Goal: Information Seeking & Learning: Learn about a topic

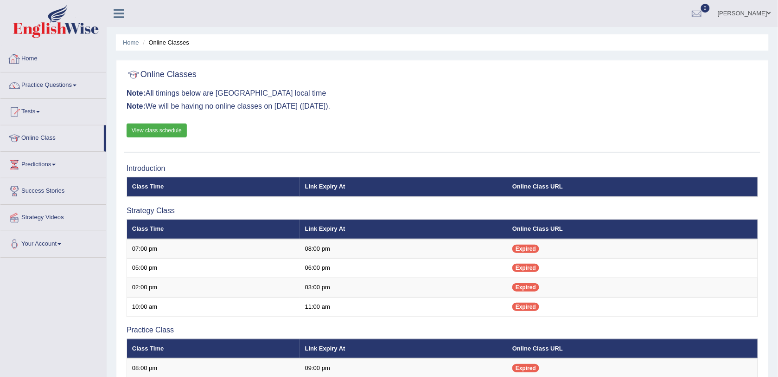
drag, startPoint x: 0, startPoint y: 0, endPoint x: 37, endPoint y: 61, distance: 71.6
click at [37, 61] on link "Home" at bounding box center [53, 57] width 106 height 23
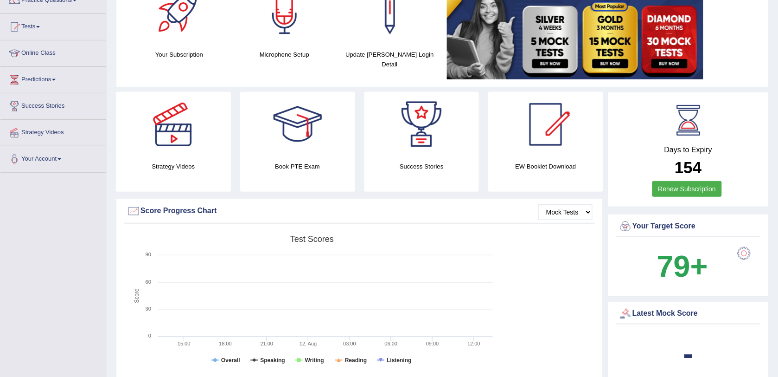
scroll to position [186, 0]
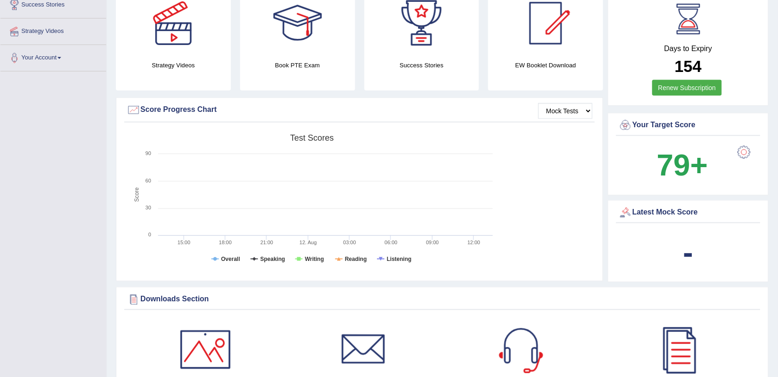
click at [685, 256] on b "-" at bounding box center [688, 252] width 10 height 34
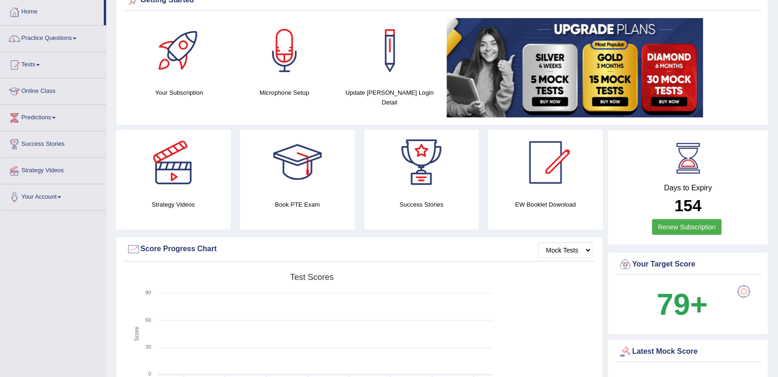
scroll to position [0, 0]
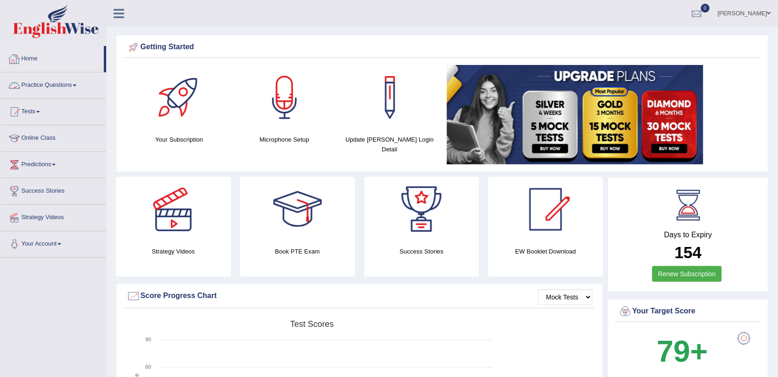
click at [55, 85] on link "Practice Questions" at bounding box center [53, 83] width 106 height 23
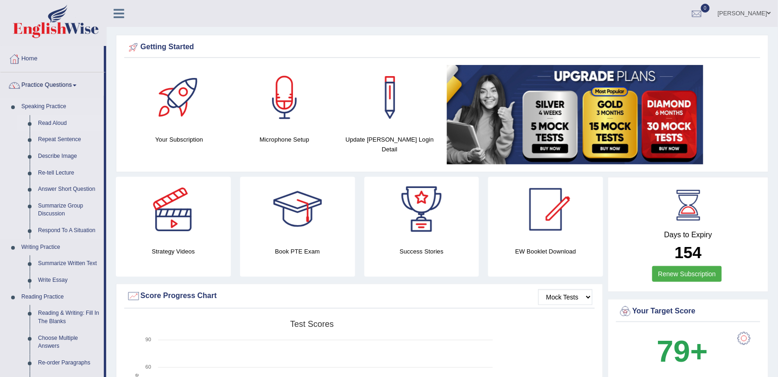
click at [54, 124] on link "Read Aloud" at bounding box center [69, 123] width 70 height 17
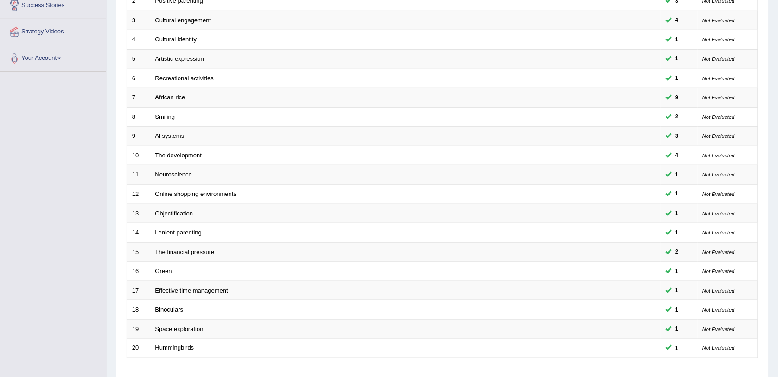
scroll to position [240, 0]
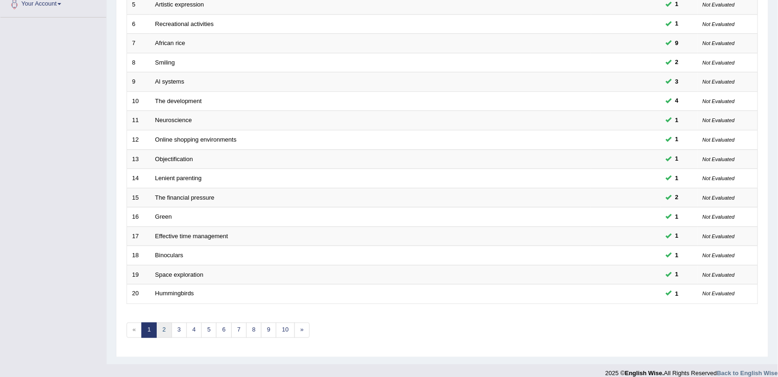
click at [170, 322] on link "2" at bounding box center [163, 329] width 15 height 15
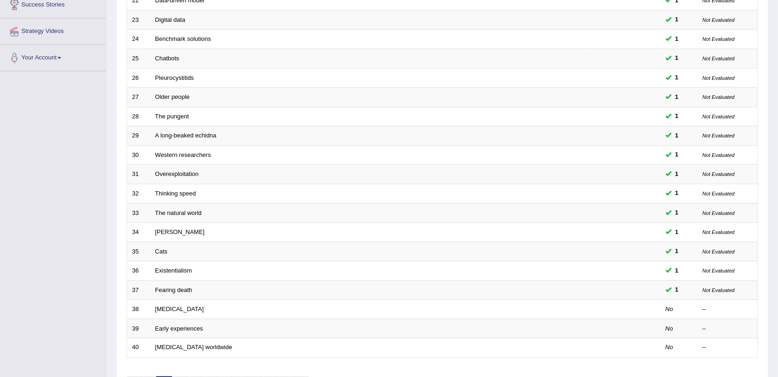
scroll to position [240, 0]
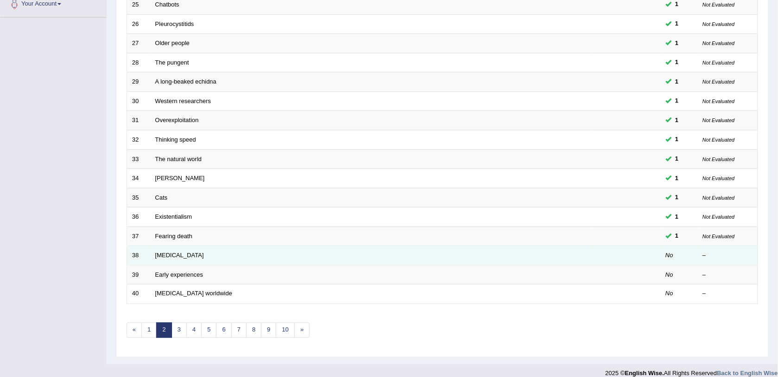
click at [543, 248] on td "Cardiac arrest" at bounding box center [370, 255] width 441 height 19
click at [190, 251] on link "Cardiac arrest" at bounding box center [179, 254] width 49 height 7
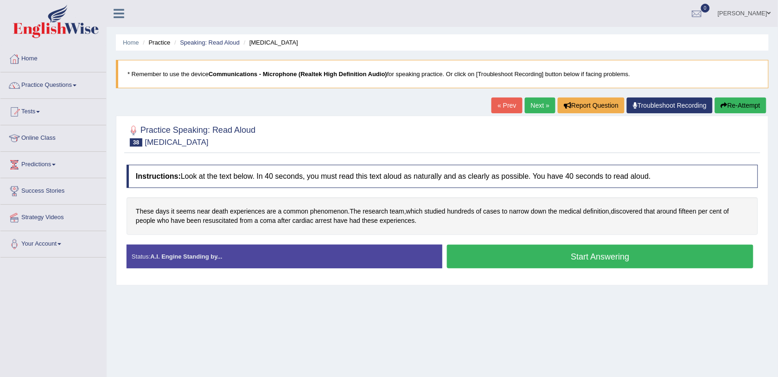
click at [536, 260] on button "Start Answering" at bounding box center [600, 256] width 306 height 24
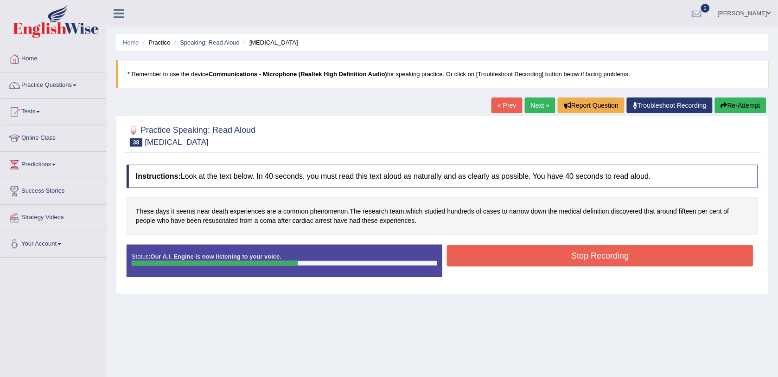
click at [522, 249] on button "Stop Recording" at bounding box center [600, 255] width 306 height 21
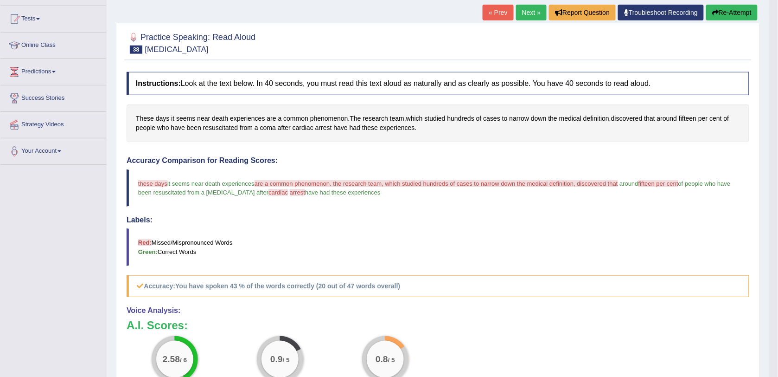
scroll to position [54, 0]
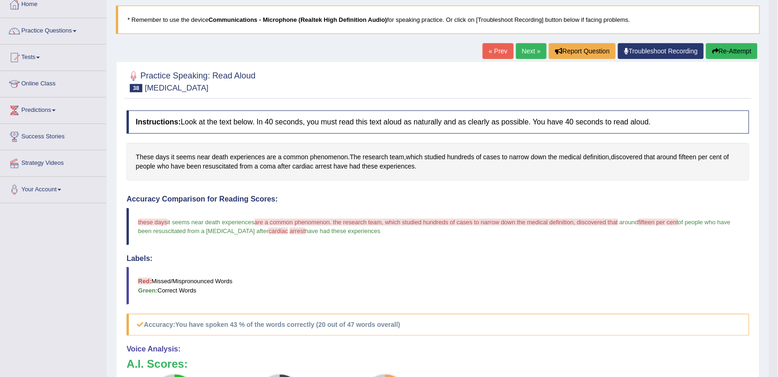
click at [741, 46] on button "Re-Attempt" at bounding box center [731, 51] width 51 height 16
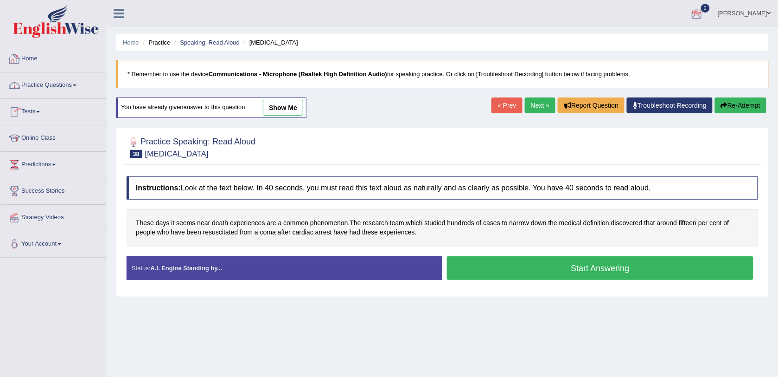
click at [34, 58] on link "Home" at bounding box center [53, 57] width 106 height 23
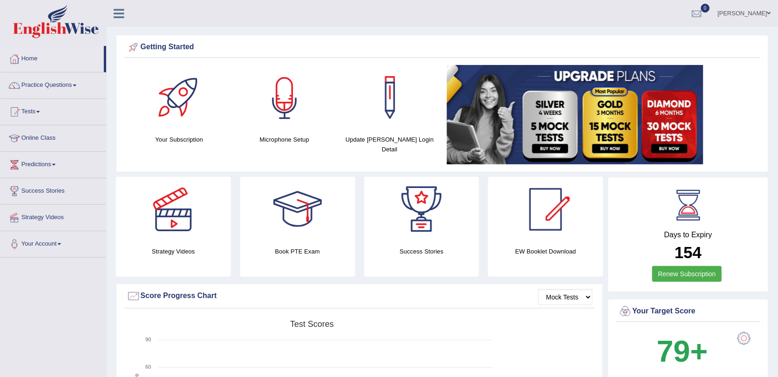
click at [279, 104] on div at bounding box center [284, 97] width 65 height 65
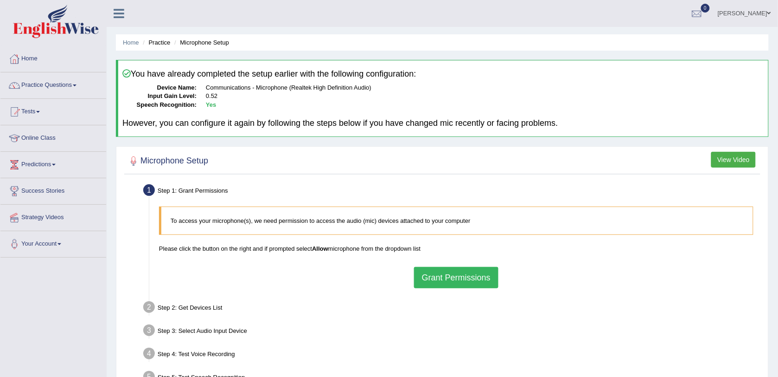
click at [451, 276] on button "Grant Permissions" at bounding box center [456, 277] width 84 height 21
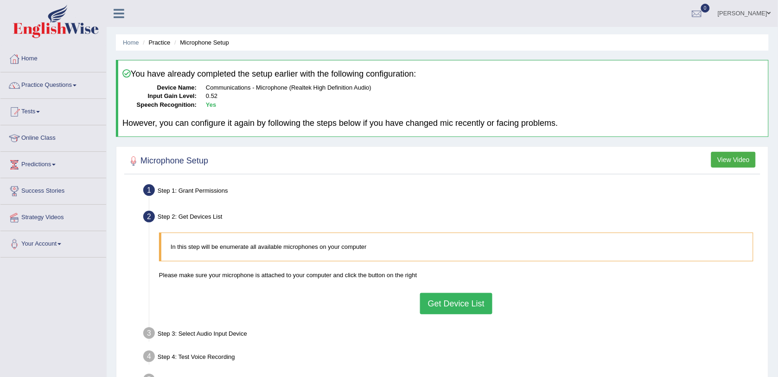
click at [448, 304] on button "Get Device List" at bounding box center [456, 303] width 72 height 21
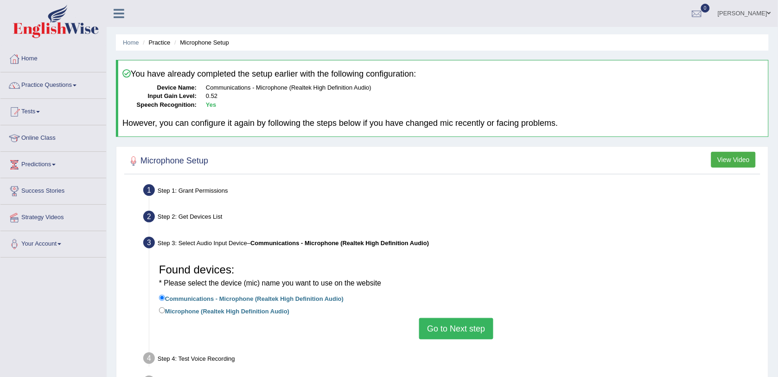
click at [448, 326] on button "Go to Next step" at bounding box center [456, 328] width 74 height 21
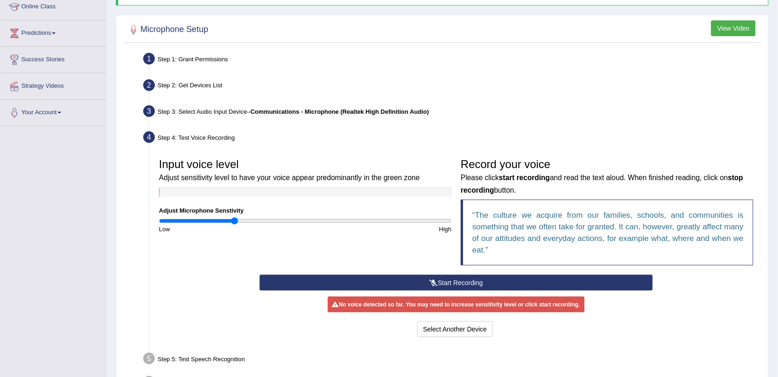
scroll to position [193, 0]
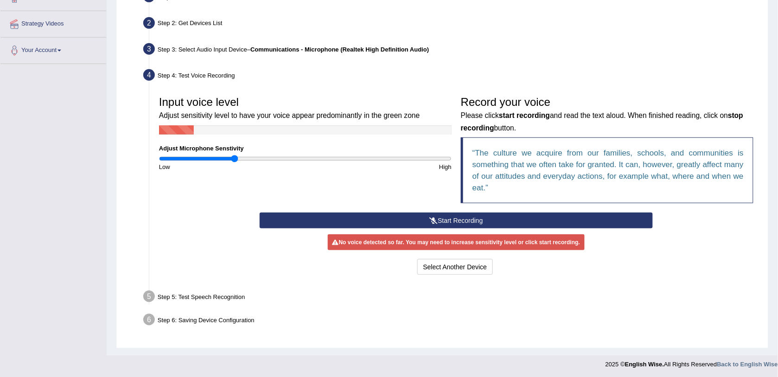
click at [478, 219] on button "Start Recording" at bounding box center [456, 220] width 393 height 16
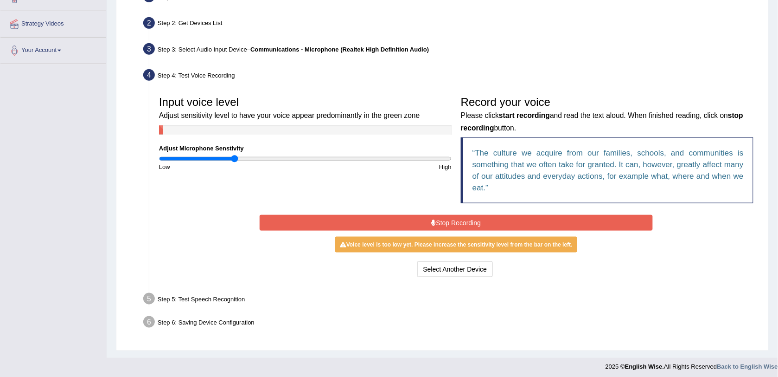
click at [478, 218] on button "Stop Recording" at bounding box center [456, 223] width 393 height 16
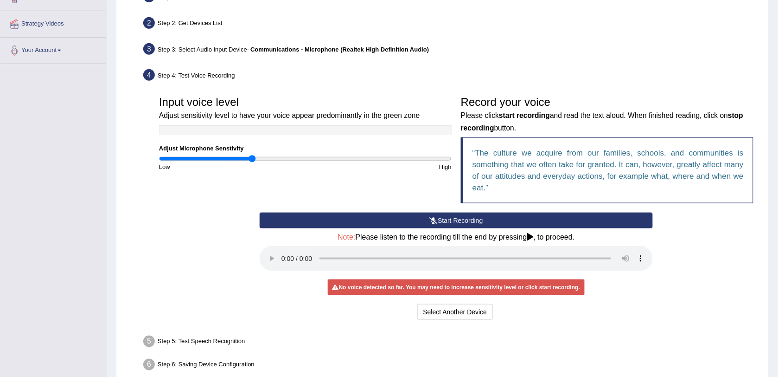
drag, startPoint x: 237, startPoint y: 158, endPoint x: 251, endPoint y: 158, distance: 13.9
click at [251, 158] on input "range" at bounding box center [305, 158] width 293 height 7
drag, startPoint x: 251, startPoint y: 157, endPoint x: 266, endPoint y: 158, distance: 14.4
type input "0.74"
click at [266, 158] on input "range" at bounding box center [305, 158] width 293 height 7
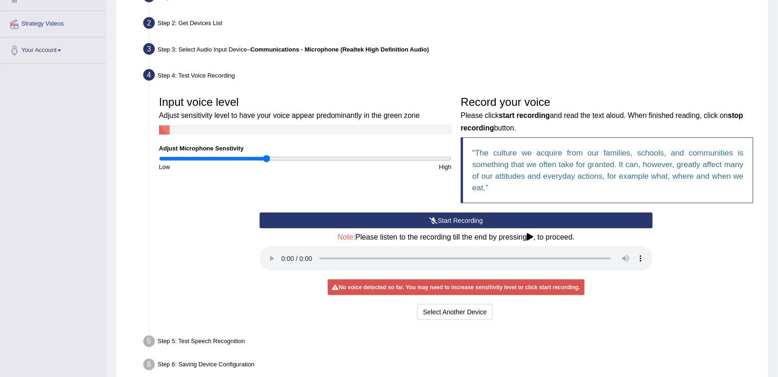
click at [389, 218] on button "Start Recording" at bounding box center [456, 220] width 393 height 16
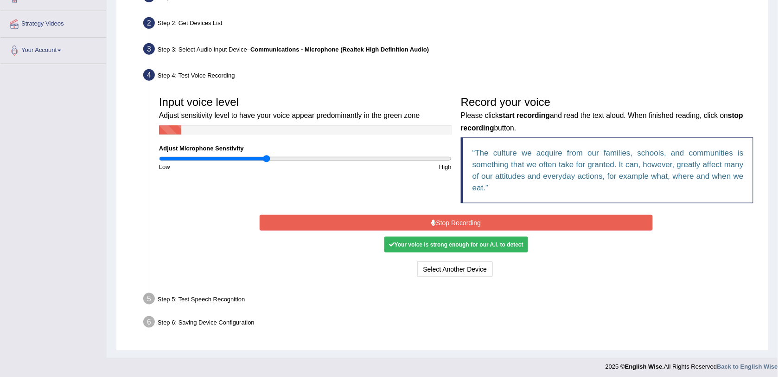
click at [385, 221] on button "Stop Recording" at bounding box center [456, 223] width 393 height 16
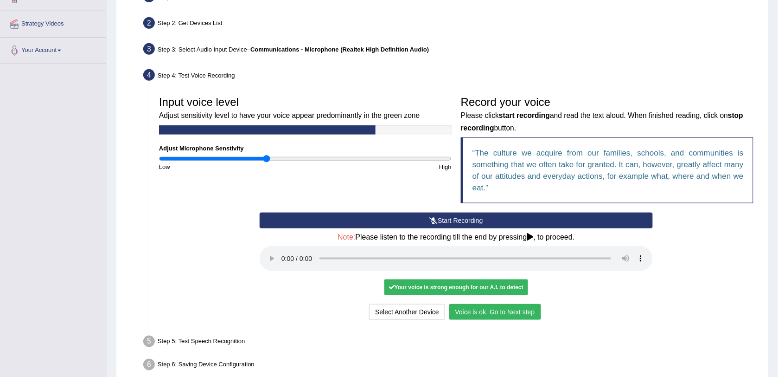
click at [512, 314] on button "Voice is ok. Go to Next step" at bounding box center [495, 312] width 92 height 16
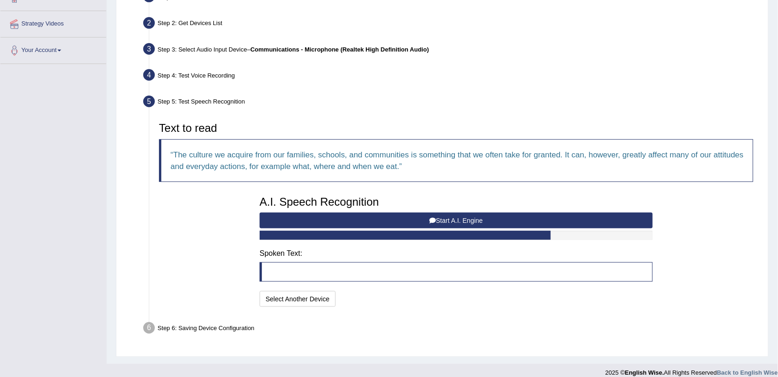
click at [406, 212] on button "Start A.I. Engine" at bounding box center [456, 220] width 393 height 16
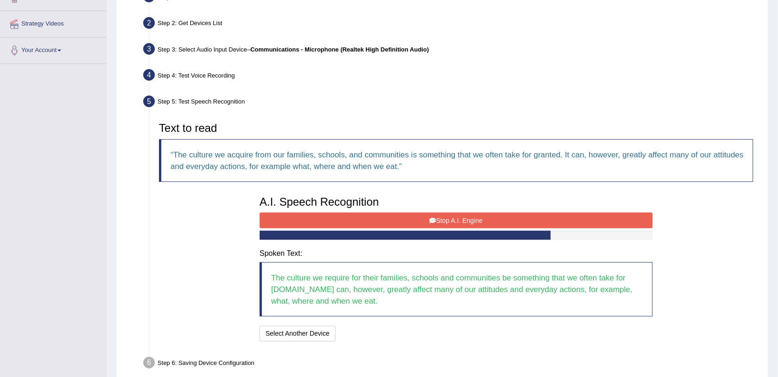
click at [406, 216] on button "Stop A.I. Engine" at bounding box center [456, 220] width 393 height 16
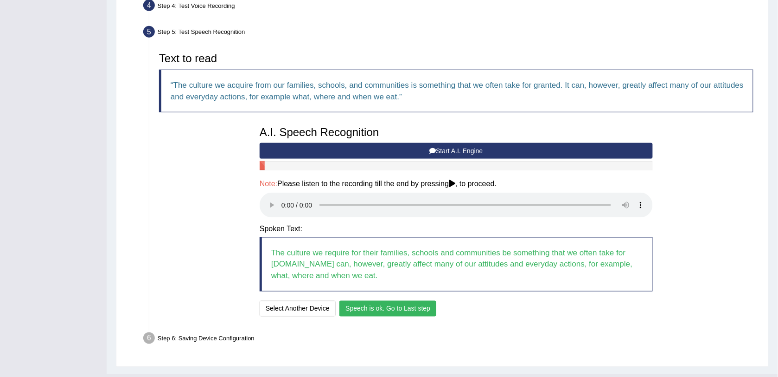
scroll to position [284, 0]
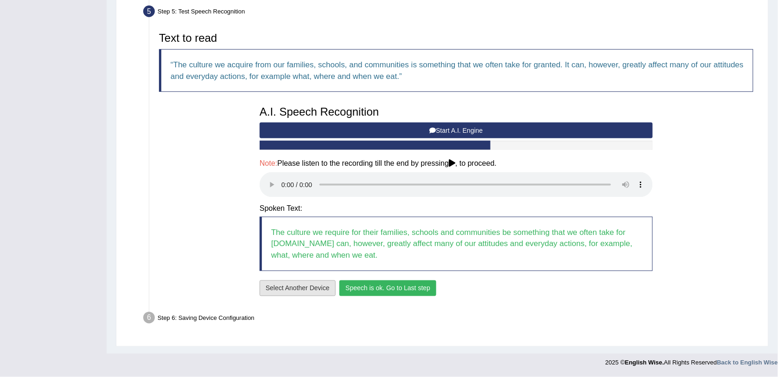
click at [295, 284] on button "Select Another Device" at bounding box center [298, 288] width 76 height 16
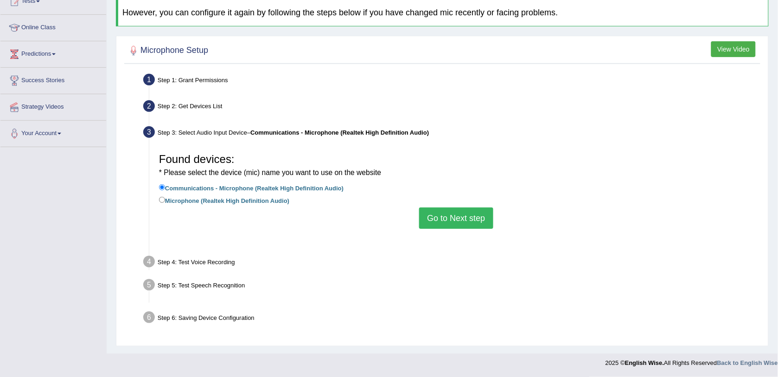
scroll to position [110, 0]
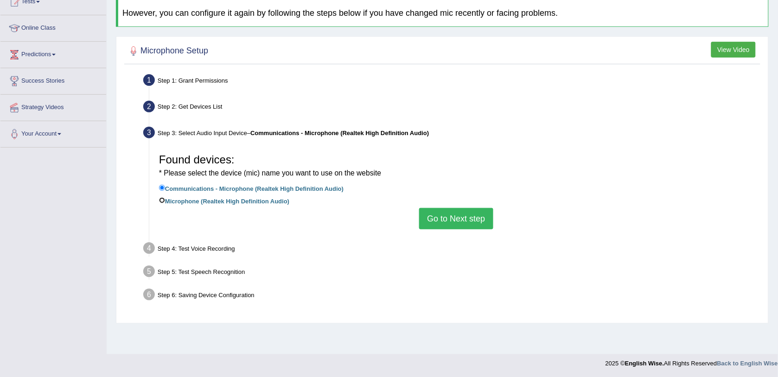
click at [162, 198] on input "Microphone (Realtek High Definition Audio)" at bounding box center [162, 200] width 6 height 6
radio input "true"
click at [428, 216] on button "Go to Next step" at bounding box center [456, 218] width 74 height 21
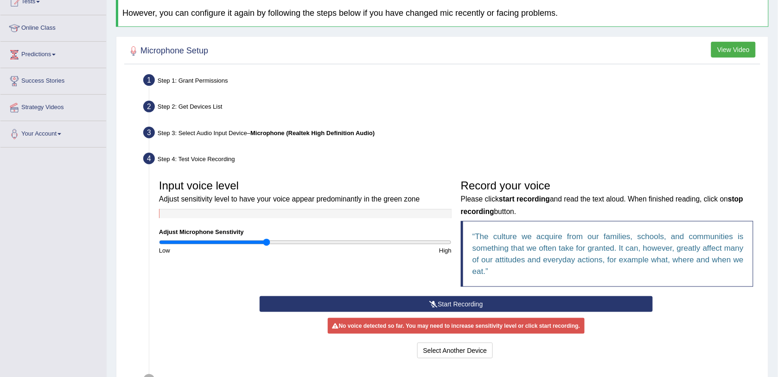
click at [389, 304] on button "Start Recording" at bounding box center [456, 304] width 393 height 16
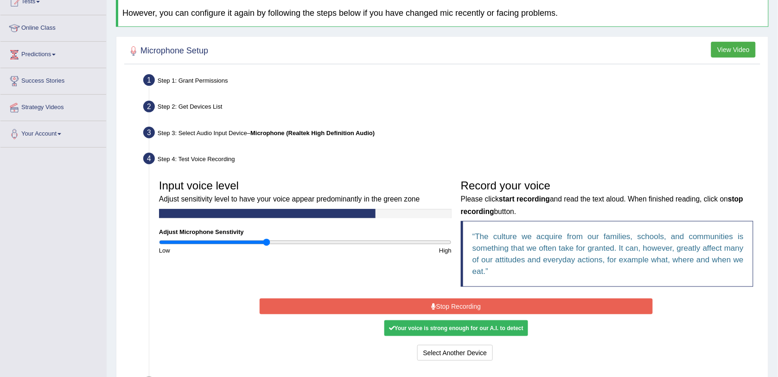
click at [387, 304] on button "Stop Recording" at bounding box center [456, 306] width 393 height 16
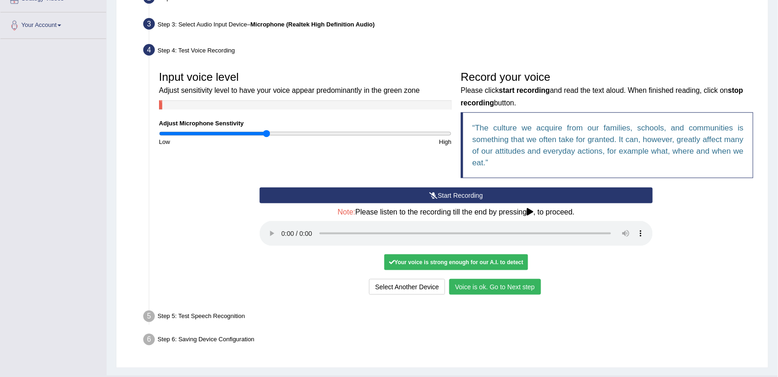
scroll to position [240, 0]
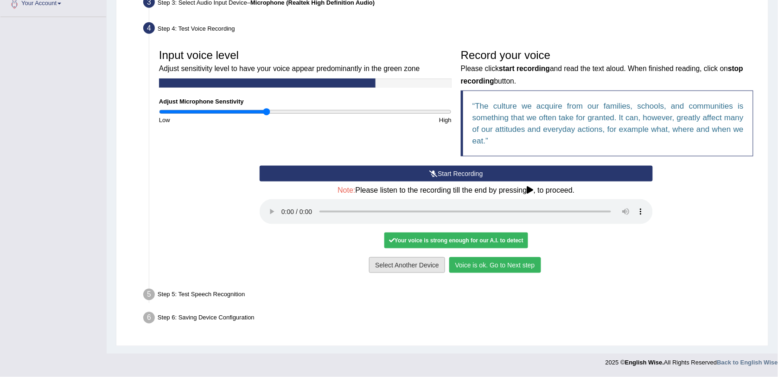
click at [390, 267] on button "Select Another Device" at bounding box center [407, 265] width 76 height 16
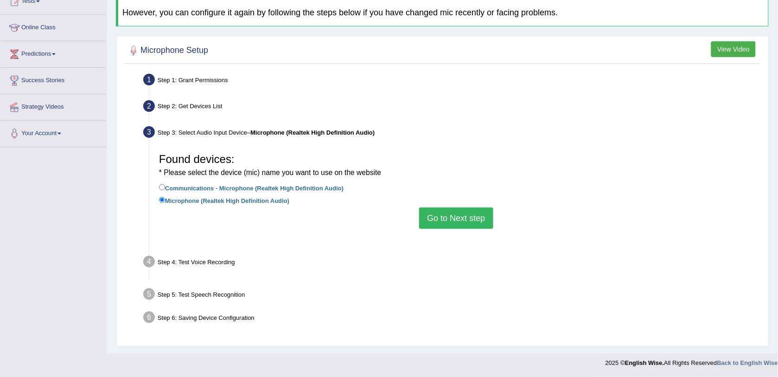
scroll to position [110, 0]
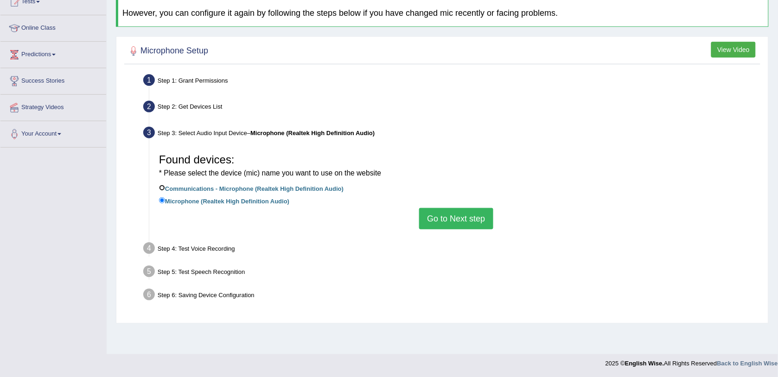
click at [161, 189] on input "Communications - Microphone (Realtek High Definition Audio)" at bounding box center [162, 188] width 6 height 6
radio input "true"
click at [453, 223] on button "Go to Next step" at bounding box center [456, 218] width 74 height 21
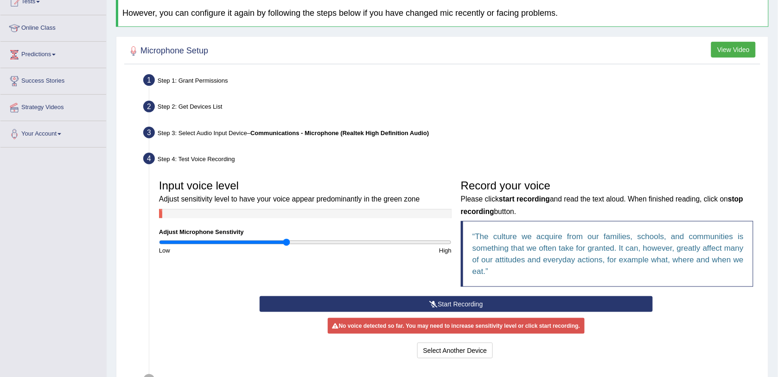
drag, startPoint x: 267, startPoint y: 238, endPoint x: 288, endPoint y: 242, distance: 21.6
click at [288, 242] on input "range" at bounding box center [305, 241] width 293 height 7
click at [441, 297] on button "Start Recording" at bounding box center [456, 304] width 393 height 16
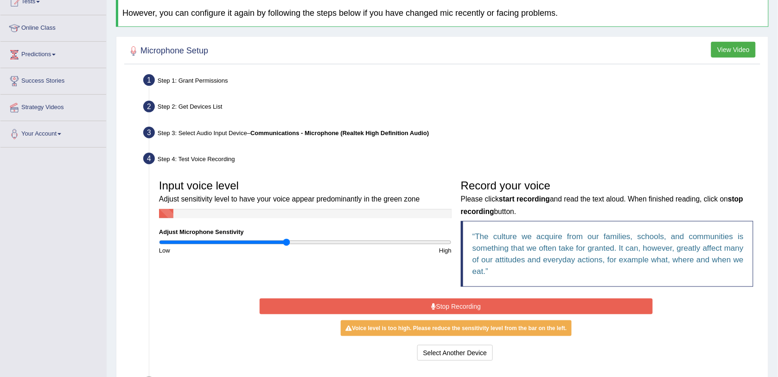
click at [440, 300] on button "Stop Recording" at bounding box center [456, 306] width 393 height 16
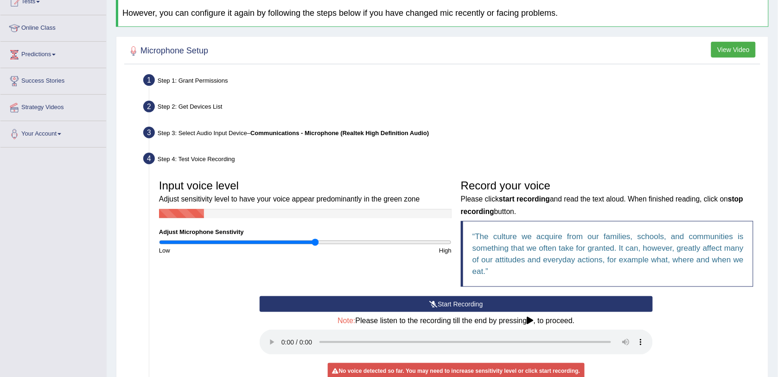
drag, startPoint x: 288, startPoint y: 239, endPoint x: 316, endPoint y: 242, distance: 28.5
click at [316, 242] on input "range" at bounding box center [305, 241] width 293 height 7
click at [372, 299] on button "Start Recording" at bounding box center [456, 304] width 393 height 16
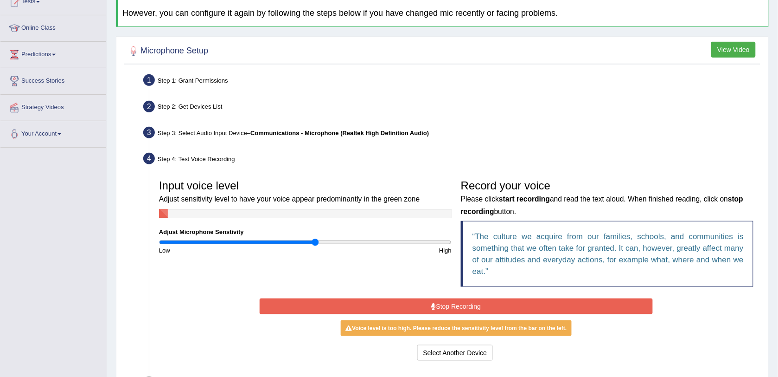
click at [372, 300] on button "Stop Recording" at bounding box center [456, 306] width 393 height 16
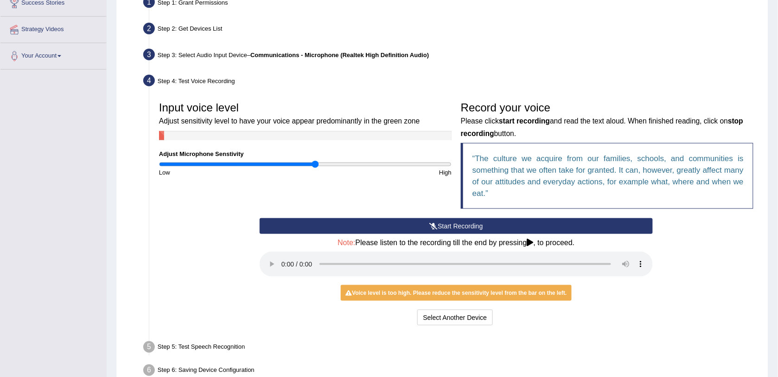
scroll to position [240, 0]
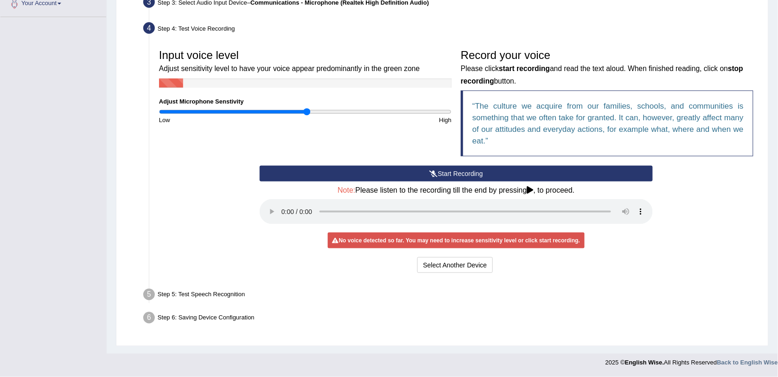
click at [307, 110] on input "range" at bounding box center [305, 111] width 293 height 7
click at [286, 180] on button "Start Recording" at bounding box center [456, 174] width 393 height 16
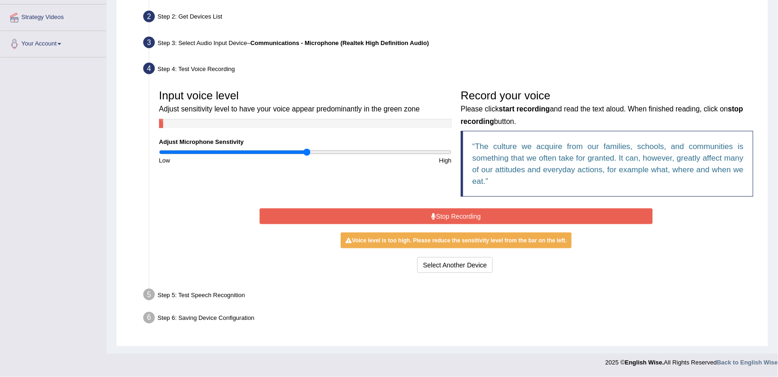
scroll to position [198, 0]
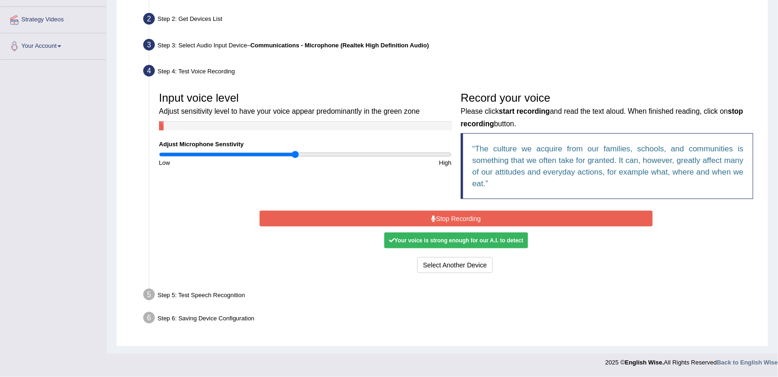
click at [297, 153] on input "range" at bounding box center [305, 154] width 293 height 7
click at [298, 153] on input "range" at bounding box center [305, 154] width 293 height 7
click at [295, 154] on input "range" at bounding box center [305, 154] width 293 height 7
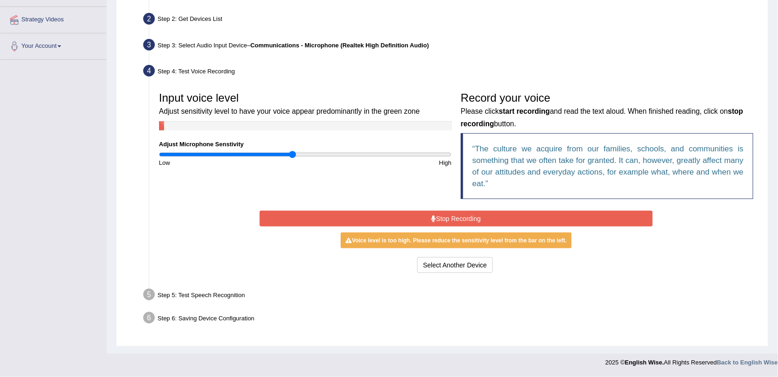
click at [294, 154] on input "range" at bounding box center [305, 154] width 293 height 7
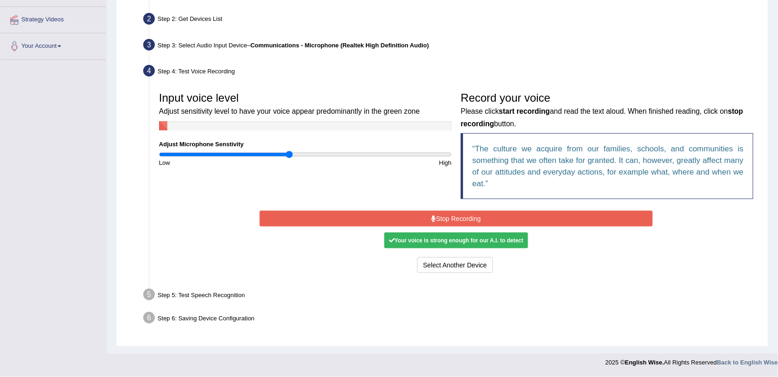
click at [290, 154] on input "range" at bounding box center [305, 154] width 293 height 7
drag, startPoint x: 290, startPoint y: 154, endPoint x: 296, endPoint y: 154, distance: 6.0
click at [296, 154] on input "range" at bounding box center [305, 154] width 293 height 7
click at [298, 156] on input "range" at bounding box center [305, 154] width 293 height 7
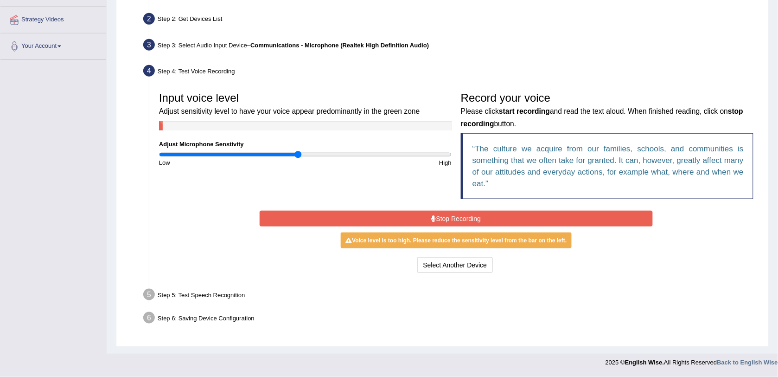
click at [320, 218] on button "Stop Recording" at bounding box center [456, 219] width 393 height 16
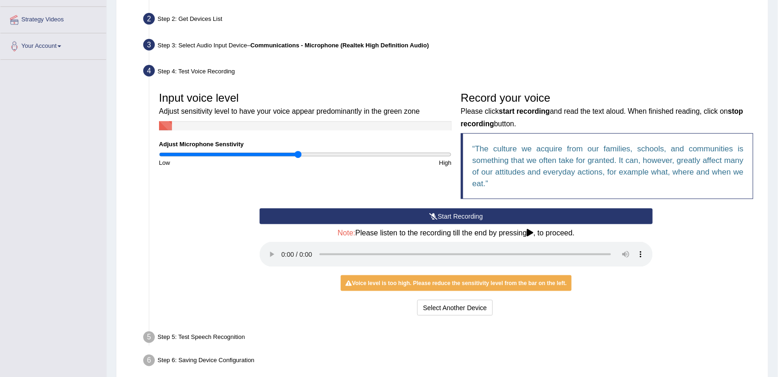
click at [319, 218] on button "Start Recording" at bounding box center [456, 216] width 393 height 16
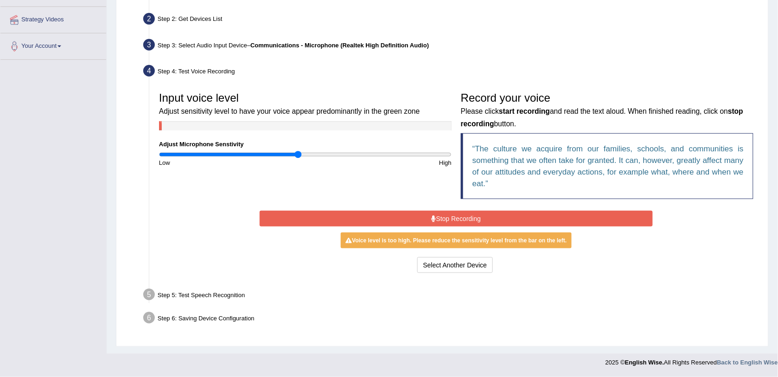
click at [328, 219] on button "Stop Recording" at bounding box center [456, 219] width 393 height 16
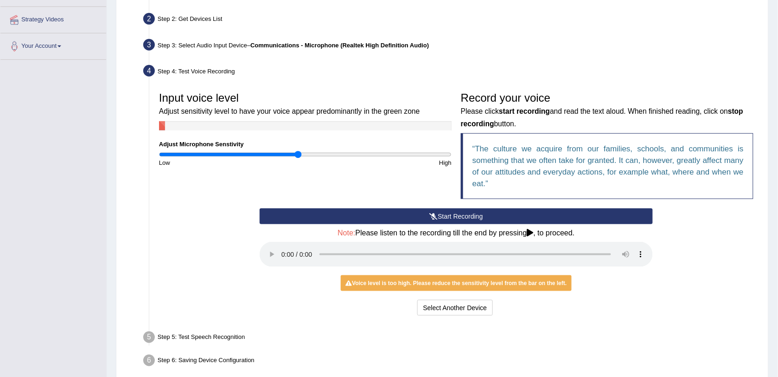
click at [242, 251] on div "Start Recording Stop Recording Note: Please listen to the recording till the en…" at bounding box center [456, 262] width 604 height 109
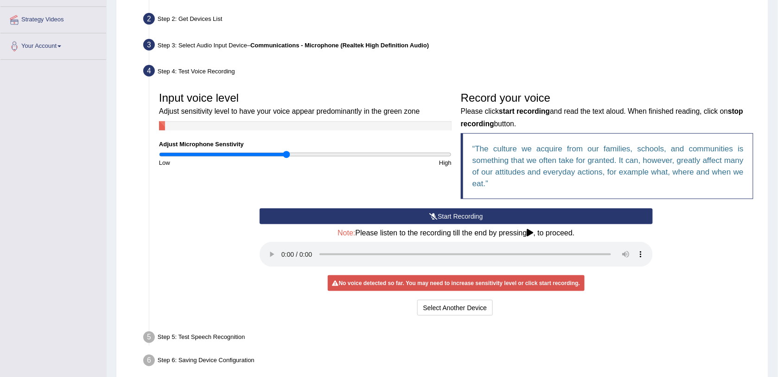
drag, startPoint x: 295, startPoint y: 153, endPoint x: 288, endPoint y: 153, distance: 7.0
click at [288, 153] on input "range" at bounding box center [305, 154] width 293 height 7
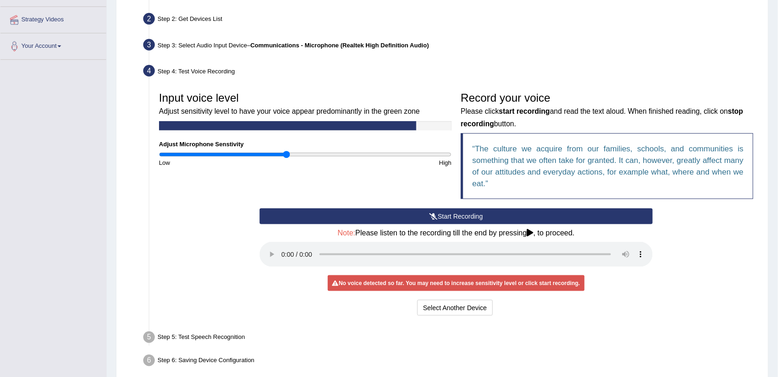
click at [314, 211] on button "Start Recording" at bounding box center [456, 216] width 393 height 16
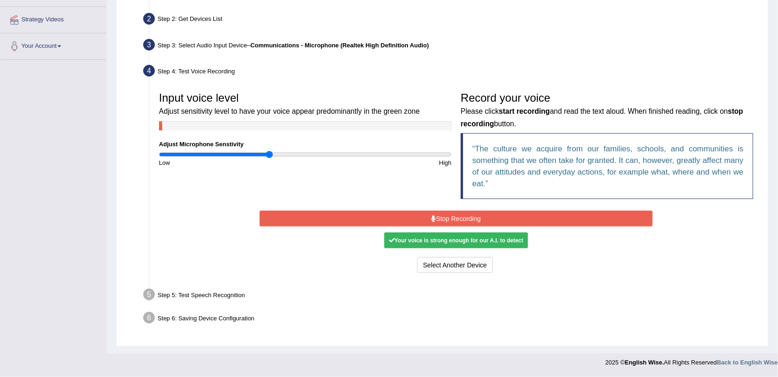
drag, startPoint x: 283, startPoint y: 151, endPoint x: 270, endPoint y: 152, distance: 13.5
type input "0.76"
click at [270, 152] on input "range" at bounding box center [305, 154] width 293 height 7
click at [420, 214] on button "Stop Recording" at bounding box center [456, 219] width 393 height 16
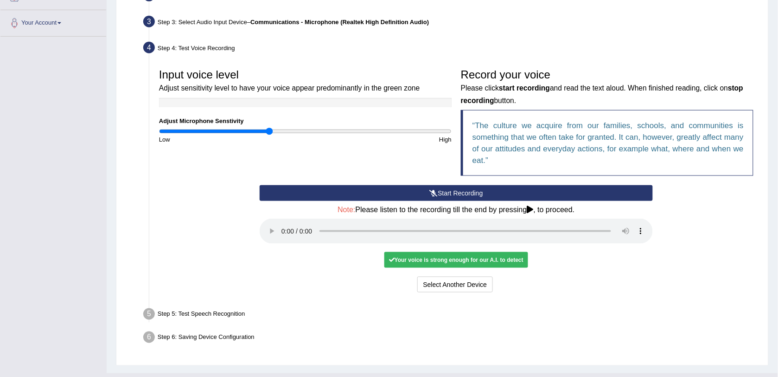
scroll to position [240, 0]
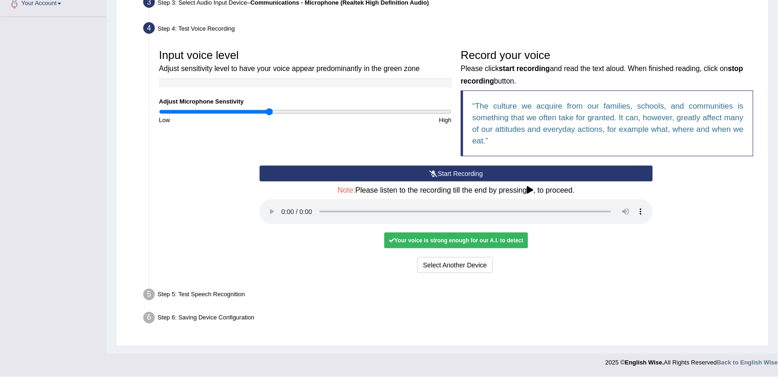
click at [545, 252] on div "Start Recording Stop Recording Note: Please listen to the recording till the en…" at bounding box center [456, 220] width 402 height 109
click at [515, 268] on button "Voice is ok. Go to Next step" at bounding box center [495, 265] width 92 height 16
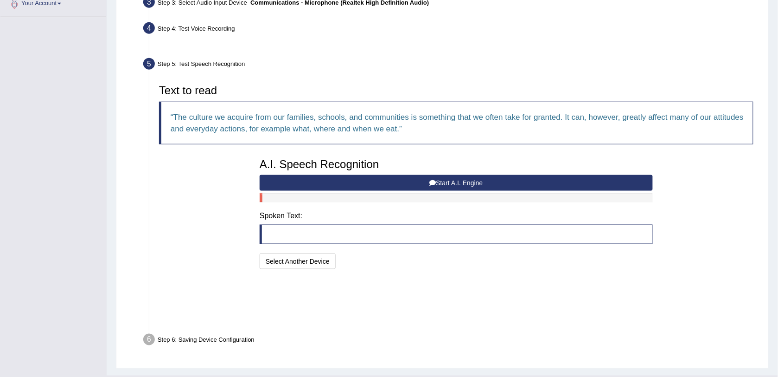
scroll to position [204, 0]
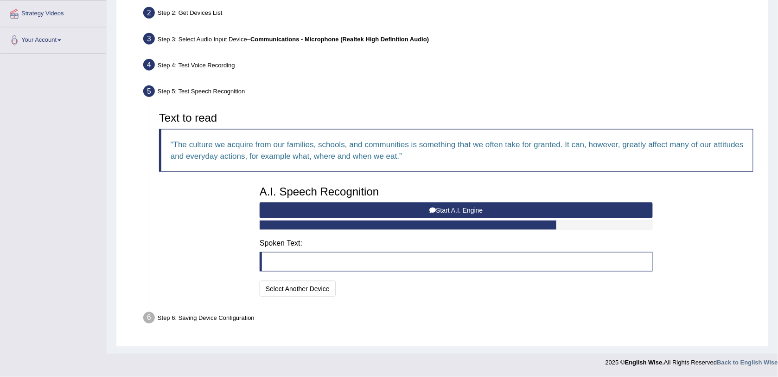
click at [302, 205] on button "Start A.I. Engine" at bounding box center [456, 210] width 393 height 16
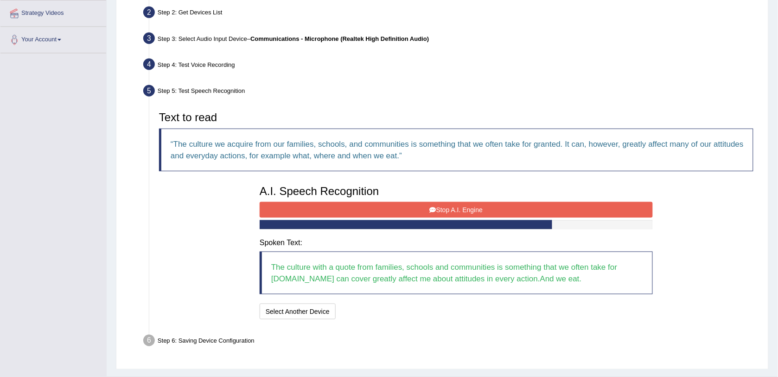
click at [302, 206] on button "Stop A.I. Engine" at bounding box center [456, 210] width 393 height 16
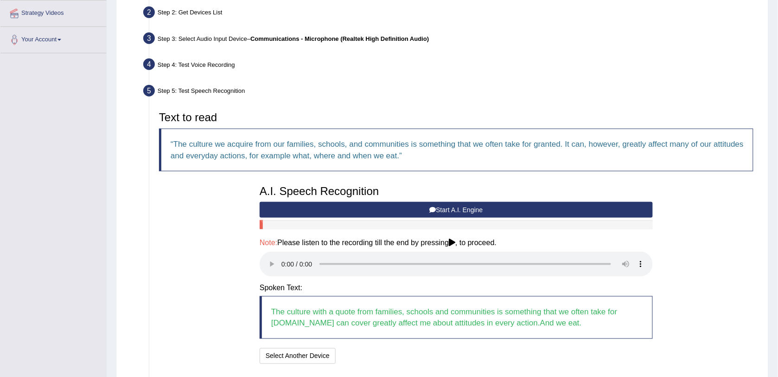
click at [302, 206] on button "Start A.I. Engine" at bounding box center [456, 210] width 393 height 16
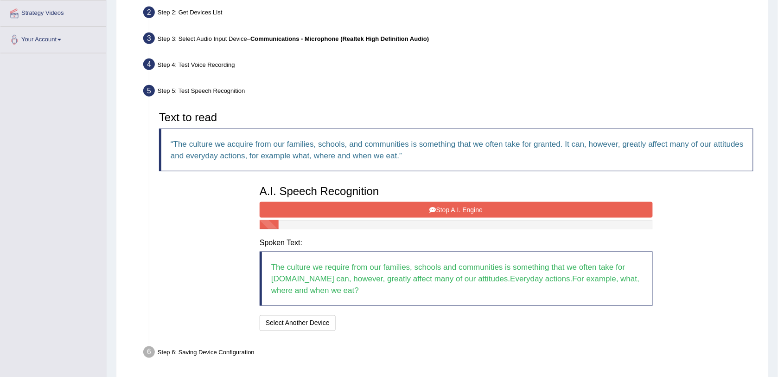
click at [302, 206] on button "Stop A.I. Engine" at bounding box center [456, 210] width 393 height 16
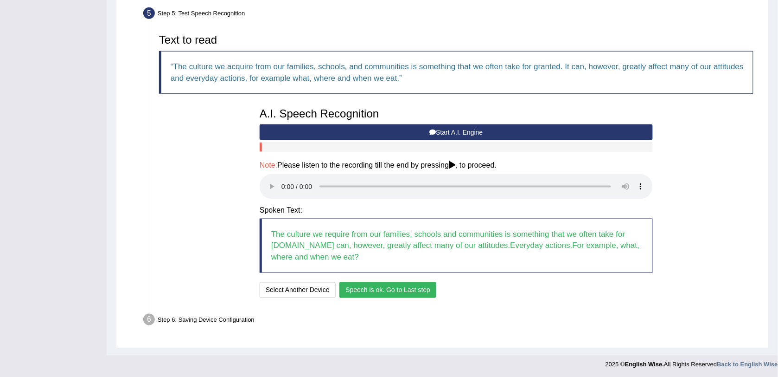
scroll to position [284, 0]
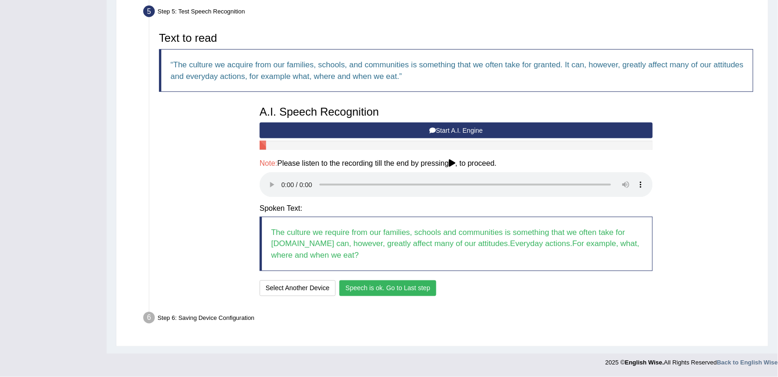
click at [407, 290] on button "Speech is ok. Go to Last step" at bounding box center [387, 288] width 97 height 16
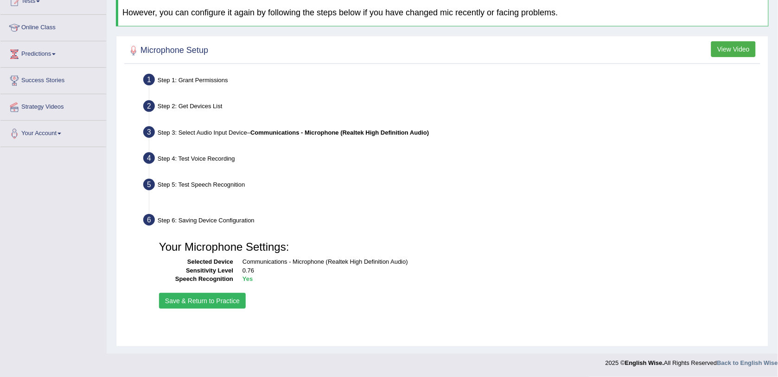
scroll to position [110, 0]
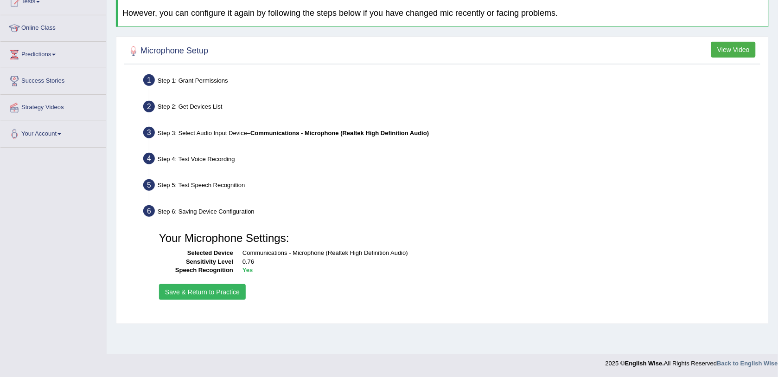
click at [210, 293] on button "Save & Return to Practice" at bounding box center [202, 292] width 87 height 16
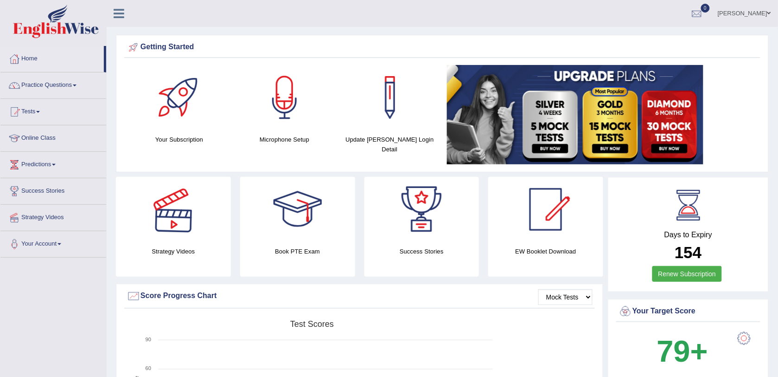
drag, startPoint x: 0, startPoint y: 0, endPoint x: 86, endPoint y: 143, distance: 166.8
click at [59, 82] on link "Practice Questions" at bounding box center [53, 83] width 106 height 23
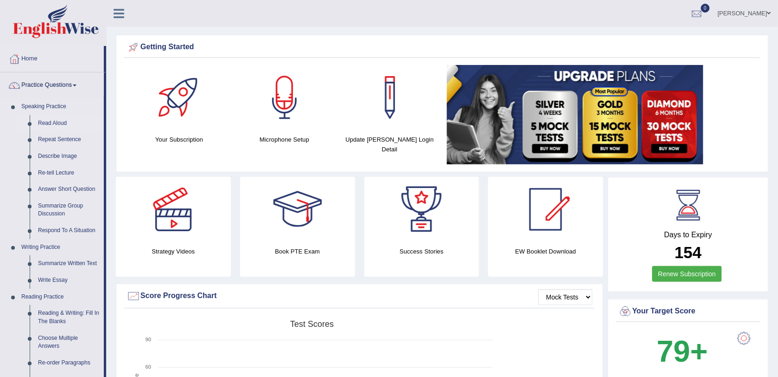
click at [50, 125] on link "Read Aloud" at bounding box center [69, 123] width 70 height 17
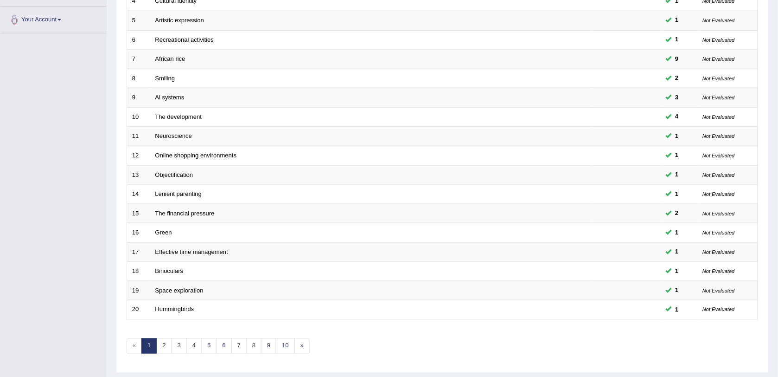
scroll to position [240, 0]
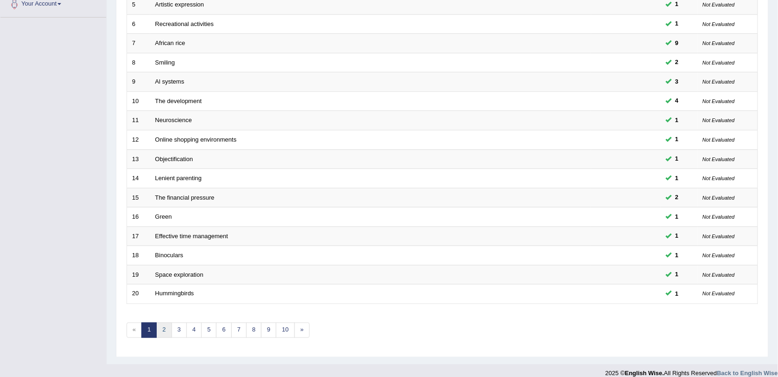
click at [164, 322] on link "2" at bounding box center [163, 329] width 15 height 15
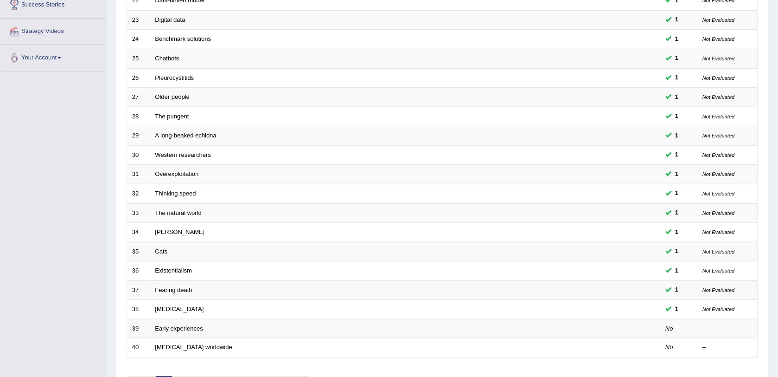
scroll to position [240, 0]
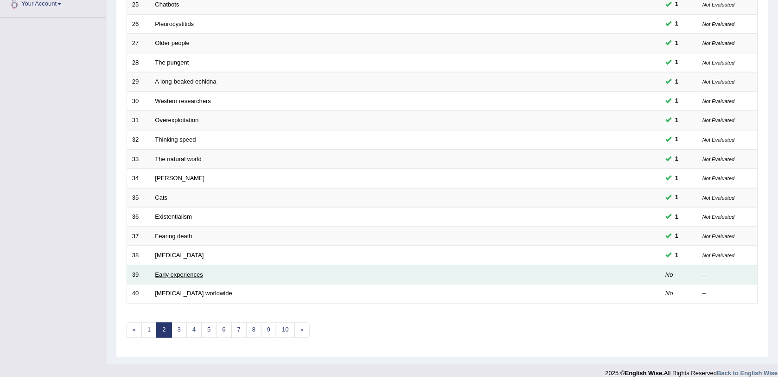
click at [188, 271] on link "Early experiences" at bounding box center [179, 274] width 48 height 7
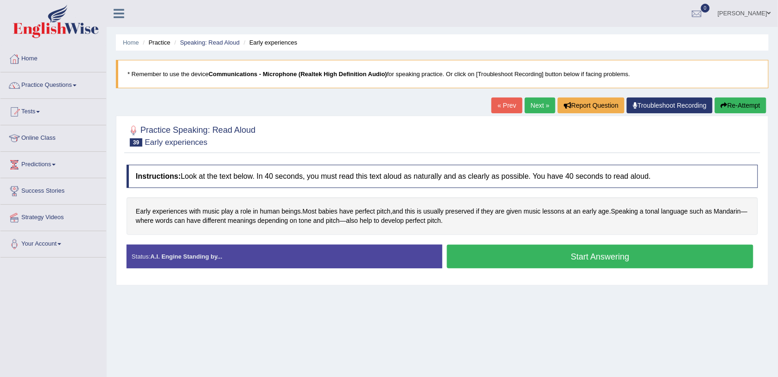
click at [506, 260] on button "Start Answering" at bounding box center [600, 256] width 306 height 24
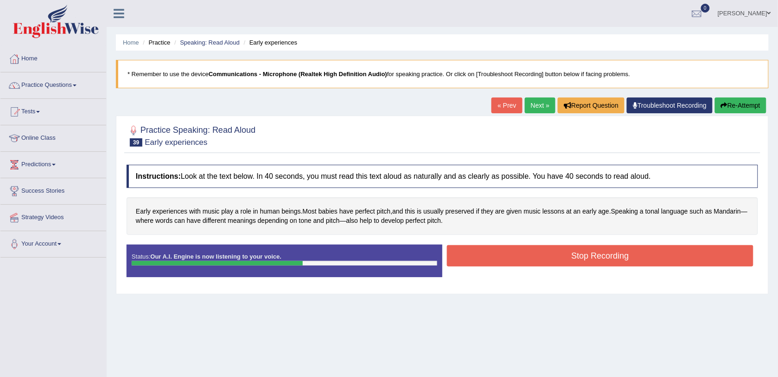
click at [504, 258] on button "Stop Recording" at bounding box center [600, 255] width 306 height 21
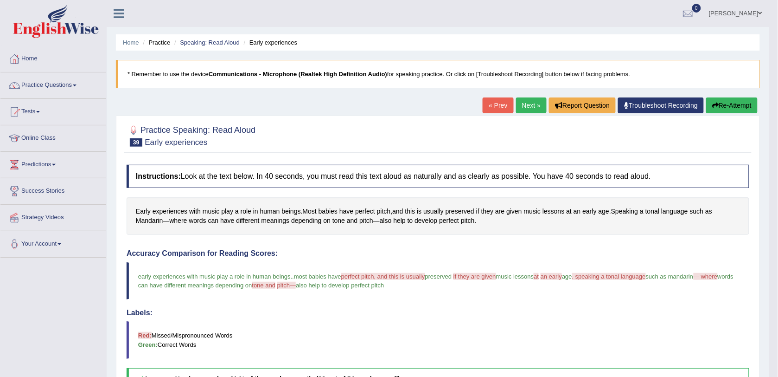
click at [532, 102] on link "Next »" at bounding box center [531, 105] width 31 height 16
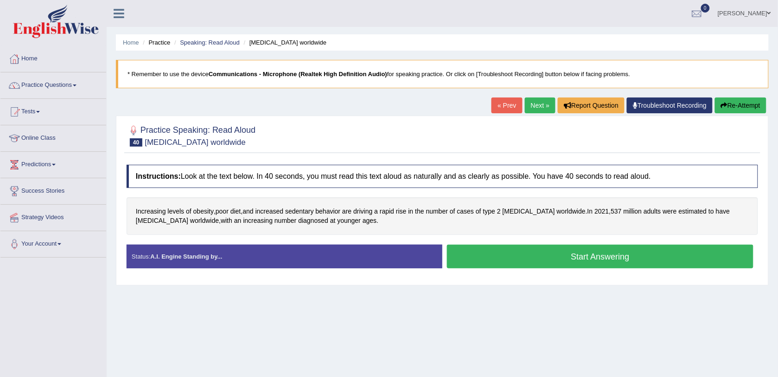
click at [492, 255] on button "Start Answering" at bounding box center [600, 256] width 306 height 24
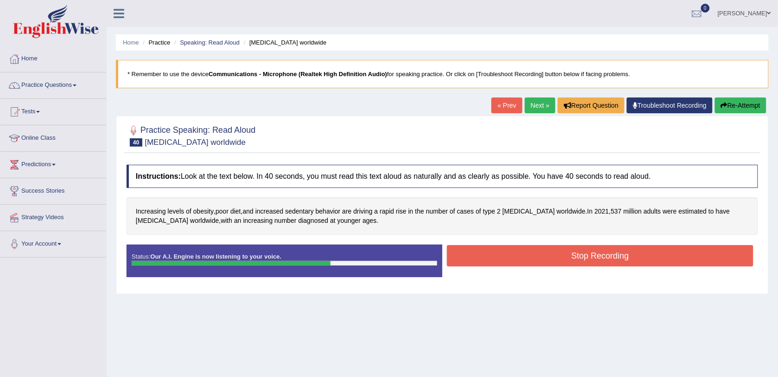
click at [492, 255] on button "Stop Recording" at bounding box center [600, 255] width 306 height 21
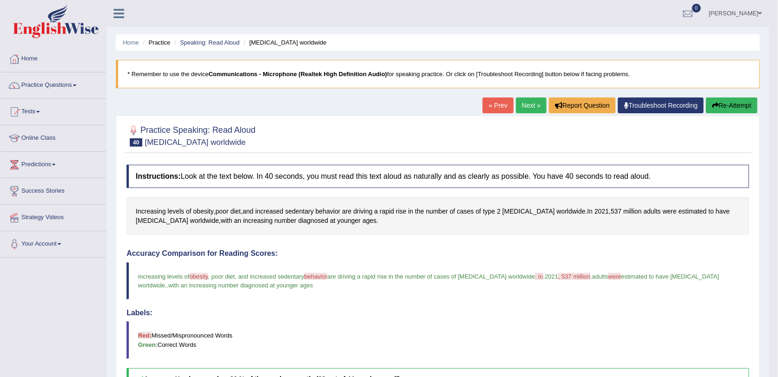
click at [535, 101] on link "Next »" at bounding box center [531, 105] width 31 height 16
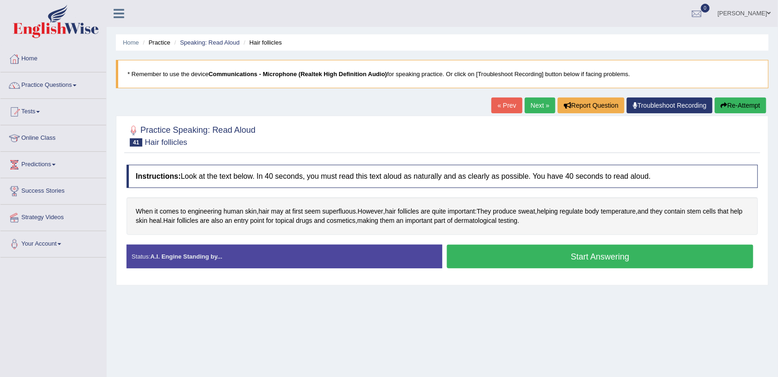
click at [504, 261] on button "Start Answering" at bounding box center [600, 256] width 306 height 24
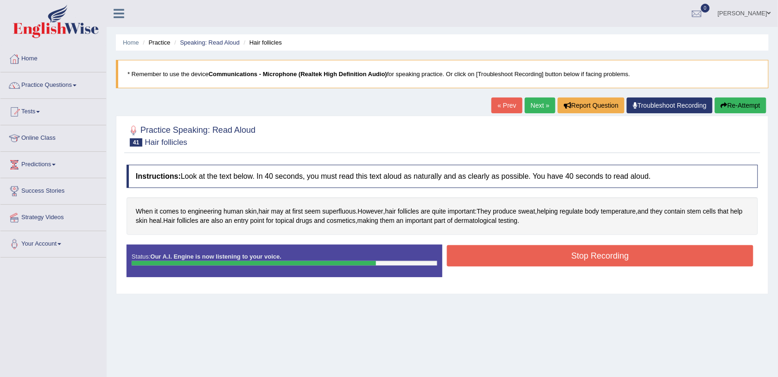
click at [502, 258] on button "Stop Recording" at bounding box center [600, 255] width 306 height 21
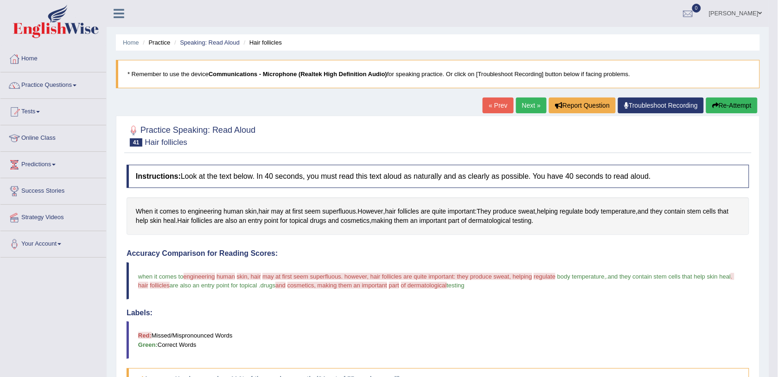
click at [724, 98] on button "Re-Attempt" at bounding box center [731, 105] width 51 height 16
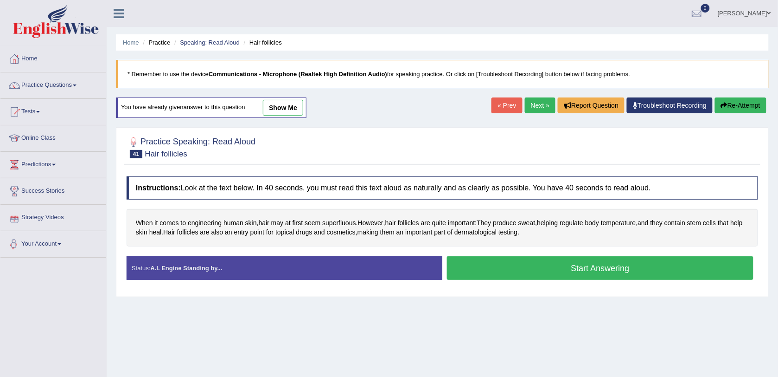
click at [38, 241] on link "Your Account" at bounding box center [53, 242] width 106 height 23
